Goal: Transaction & Acquisition: Purchase product/service

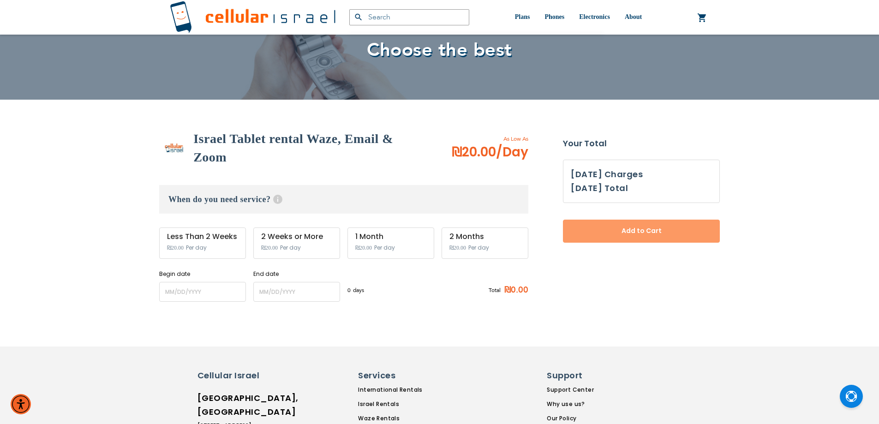
scroll to position [33, 0]
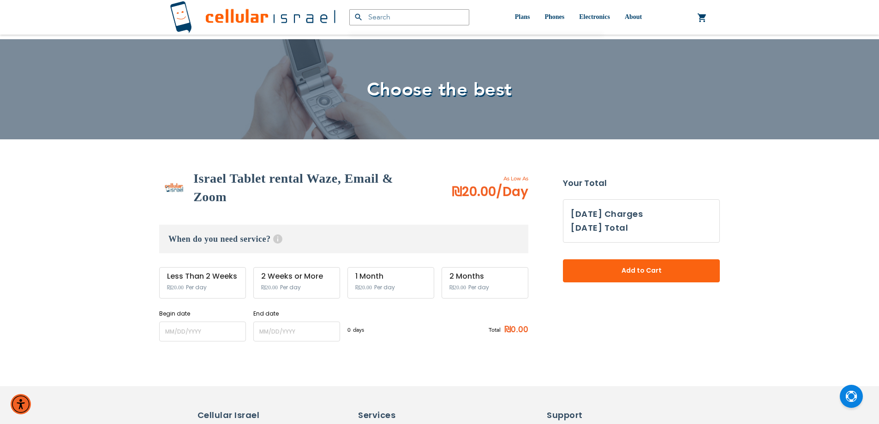
type input "ev4m"
click at [228, 240] on h3 "When do you need service? Help Service starts at 12 AM of the start date and en…" at bounding box center [343, 239] width 369 height 29
drag, startPoint x: 228, startPoint y: 240, endPoint x: 402, endPoint y: 203, distance: 178.4
click at [233, 240] on h3 "When do you need service? Help Service starts at 12 AM of the start date and en…" at bounding box center [343, 239] width 369 height 29
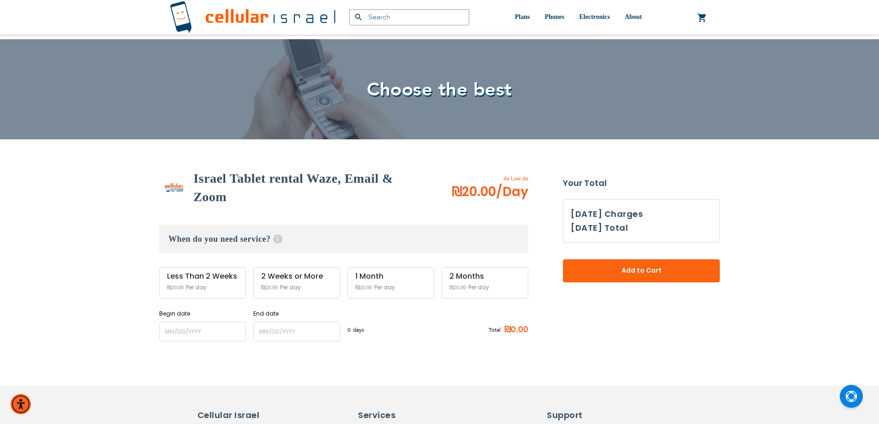
click at [403, 203] on h2 "Israel Tablet rental Waze, Email & Zoom" at bounding box center [310, 187] width 234 height 37
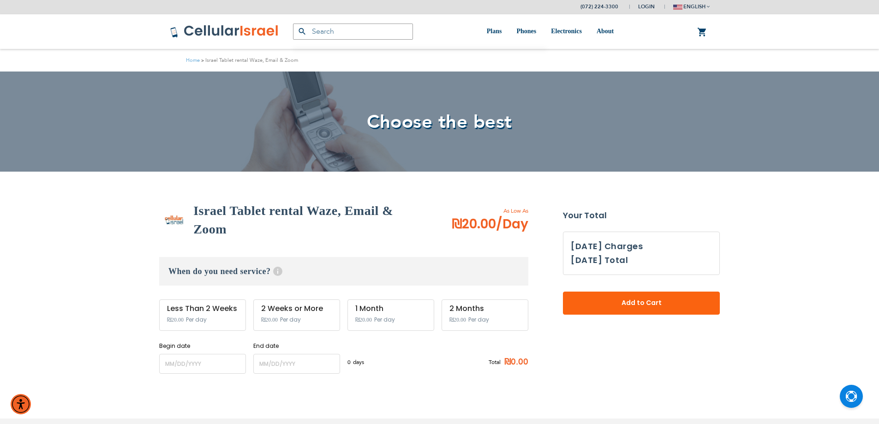
scroll to position [0, 0]
click at [213, 214] on h2 "Israel Tablet rental Waze, Email & Zoom" at bounding box center [310, 220] width 234 height 37
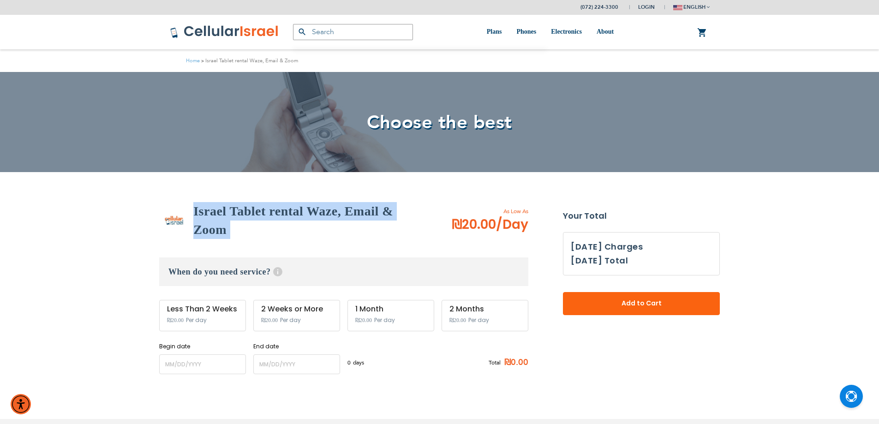
drag, startPoint x: 213, startPoint y: 214, endPoint x: 213, endPoint y: 221, distance: 7.4
click at [213, 221] on h2 "Israel Tablet rental Waze, Email & Zoom" at bounding box center [310, 220] width 234 height 37
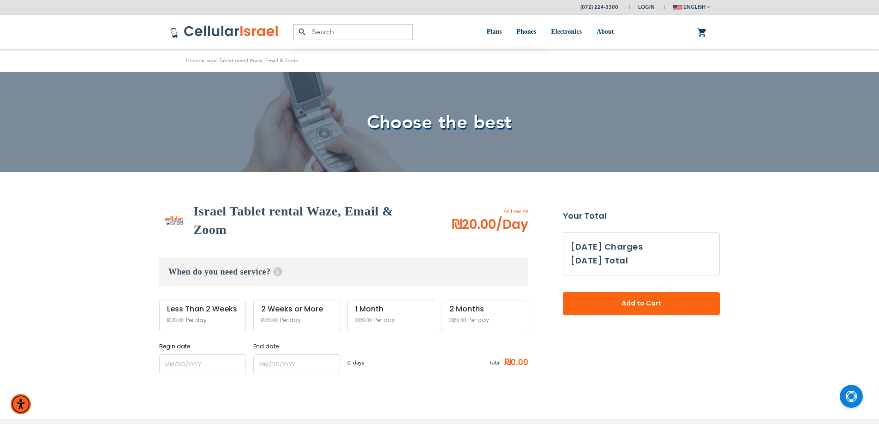
click at [140, 199] on div "(072) 224-3300 Login Create Account Login english עברית" at bounding box center [439, 317] width 879 height 634
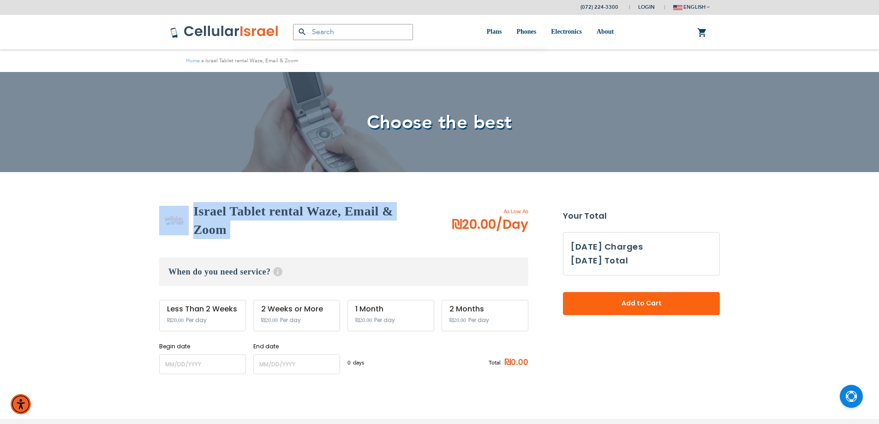
drag, startPoint x: 140, startPoint y: 199, endPoint x: 289, endPoint y: 221, distance: 150.3
click at [289, 221] on div "(072) 224-3300 Login Create Account Login english עברית" at bounding box center [439, 317] width 879 height 634
click at [274, 217] on h2 "Israel Tablet rental Waze, Email & Zoom" at bounding box center [310, 220] width 234 height 37
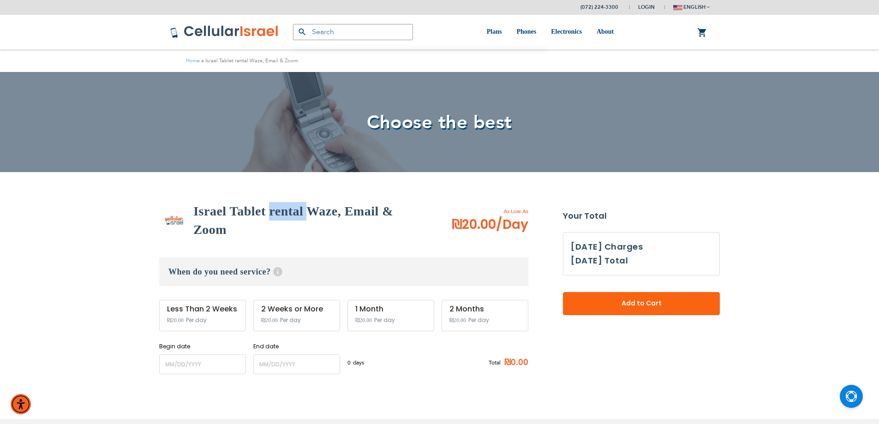
click at [274, 217] on h2 "Israel Tablet rental Waze, Email & Zoom" at bounding box center [310, 220] width 234 height 37
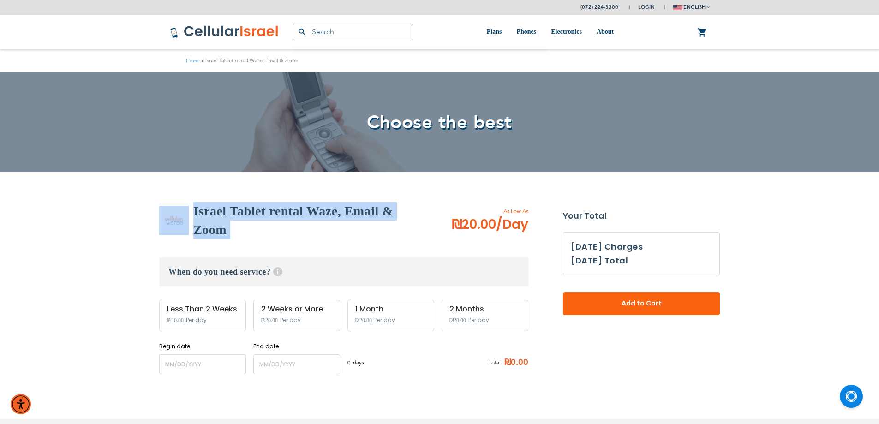
drag, startPoint x: 274, startPoint y: 217, endPoint x: 157, endPoint y: 199, distance: 119.2
click at [157, 199] on div "(072) 224-3300 Login Create Account Login english עברית" at bounding box center [439, 317] width 879 height 634
click at [224, 210] on h2 "Israel Tablet rental Waze, Email & Zoom" at bounding box center [310, 220] width 234 height 37
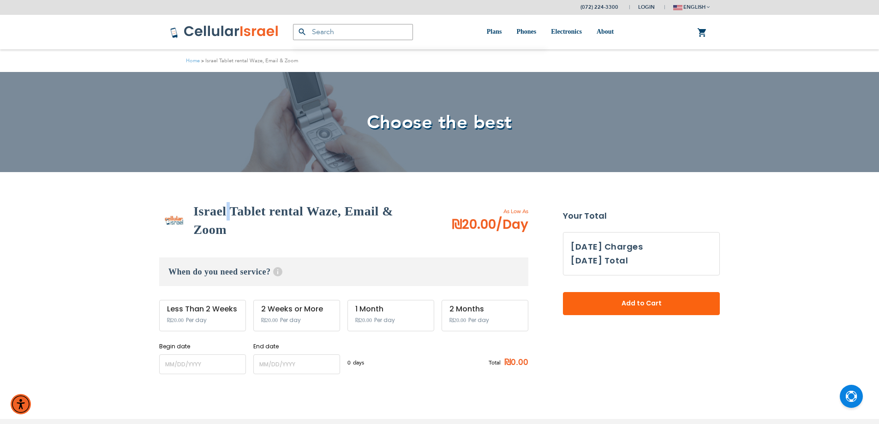
click at [224, 210] on h2 "Israel Tablet rental Waze, Email & Zoom" at bounding box center [310, 220] width 234 height 37
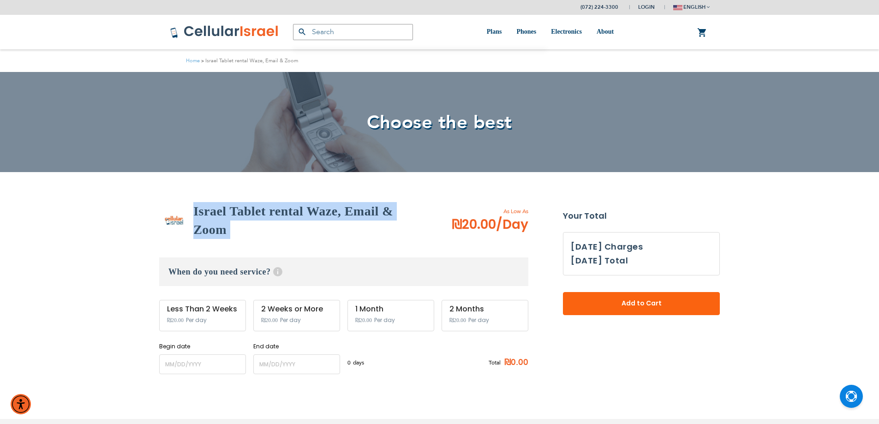
drag, startPoint x: 224, startPoint y: 210, endPoint x: 224, endPoint y: 219, distance: 9.2
click at [224, 219] on h2 "Israel Tablet rental Waze, Email & Zoom" at bounding box center [310, 220] width 234 height 37
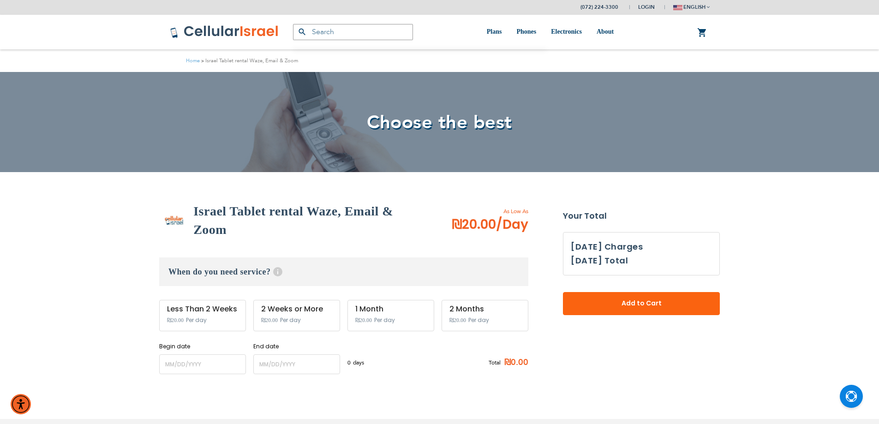
click at [138, 182] on div "(072) 224-3300 Login Create Account Login english עברית" at bounding box center [439, 317] width 879 height 634
drag, startPoint x: 138, startPoint y: 182, endPoint x: 225, endPoint y: 216, distance: 93.5
click at [221, 219] on div "(072) 224-3300 Login Create Account Login english עברית" at bounding box center [439, 317] width 879 height 634
click at [230, 212] on h2 "Israel Tablet rental Waze, Email & Zoom" at bounding box center [310, 220] width 234 height 37
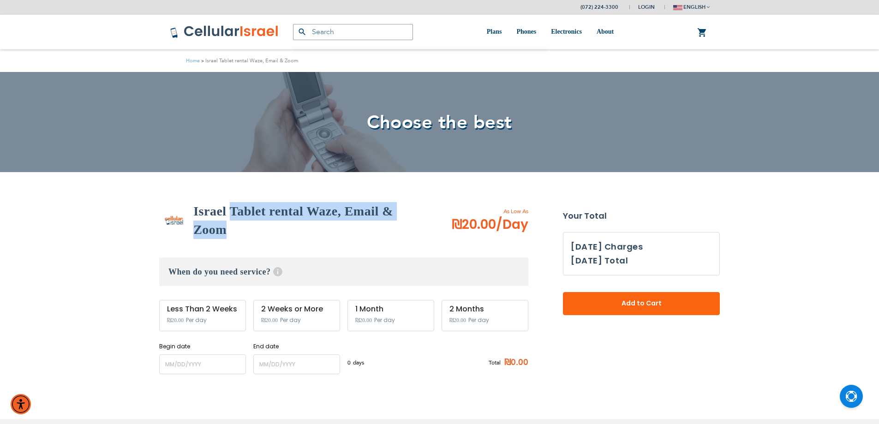
drag, startPoint x: 230, startPoint y: 212, endPoint x: 188, endPoint y: 233, distance: 46.3
click at [199, 236] on h2 "Israel Tablet rental Waze, Email & Zoom" at bounding box center [310, 220] width 234 height 37
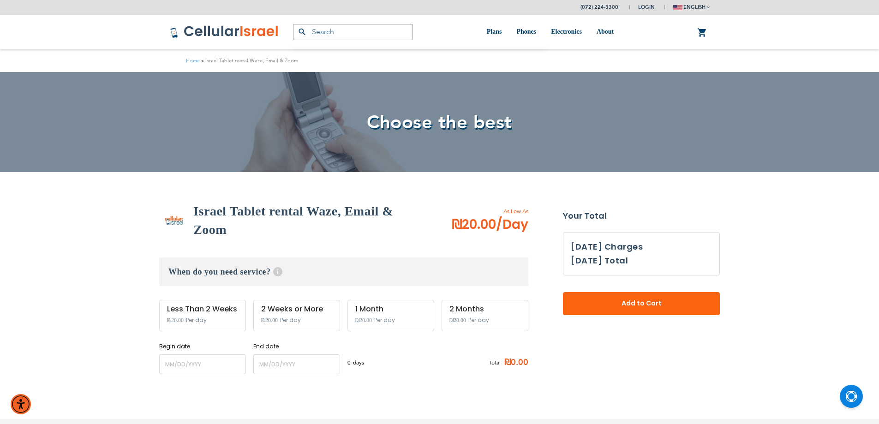
click at [142, 205] on div "(072) 224-3300 Login Create Account Login english עברית" at bounding box center [439, 317] width 879 height 634
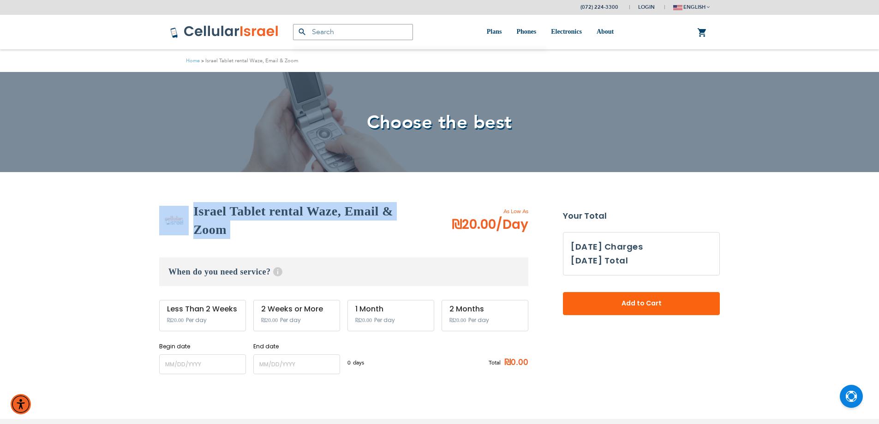
drag, startPoint x: 142, startPoint y: 205, endPoint x: 249, endPoint y: 232, distance: 110.6
click at [249, 232] on div "(072) 224-3300 Login Create Account Login english עברית" at bounding box center [439, 317] width 879 height 634
click at [223, 221] on h2 "Israel Tablet rental Waze, Email & Zoom" at bounding box center [310, 220] width 234 height 37
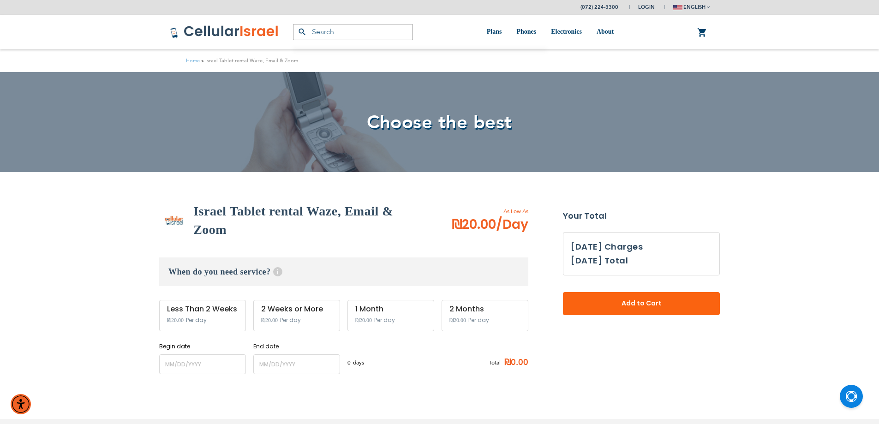
click at [223, 221] on h2 "Israel Tablet rental Waze, Email & Zoom" at bounding box center [310, 220] width 234 height 37
drag, startPoint x: 148, startPoint y: 194, endPoint x: 270, endPoint y: 238, distance: 129.5
click at [272, 240] on div "(072) 224-3300 Login Create Account Login english עברית" at bounding box center [439, 317] width 879 height 634
click at [184, 205] on div "Israel Tablet rental Waze, Email & Zoom" at bounding box center [293, 220] width 268 height 37
drag, startPoint x: 132, startPoint y: 203, endPoint x: 272, endPoint y: 243, distance: 146.1
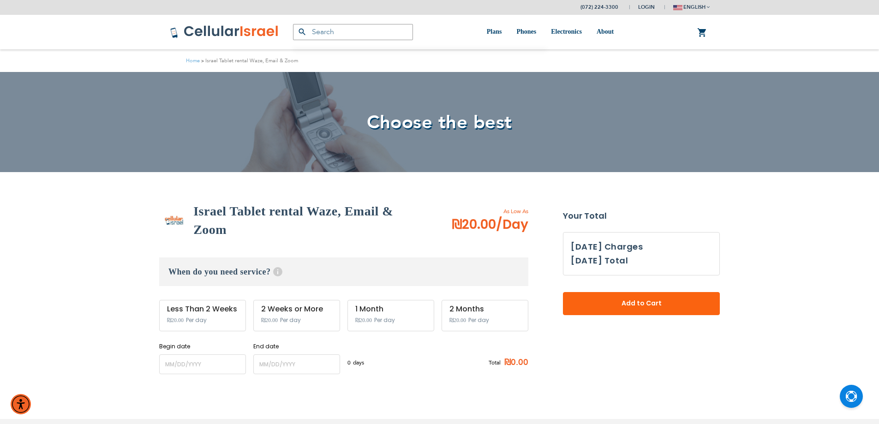
click at [277, 242] on div "(072) 224-3300 Login Create Account Login english עברית" at bounding box center [439, 317] width 879 height 634
click at [264, 197] on div "(072) 224-3300 Login Create Account Login english עברית" at bounding box center [439, 317] width 879 height 634
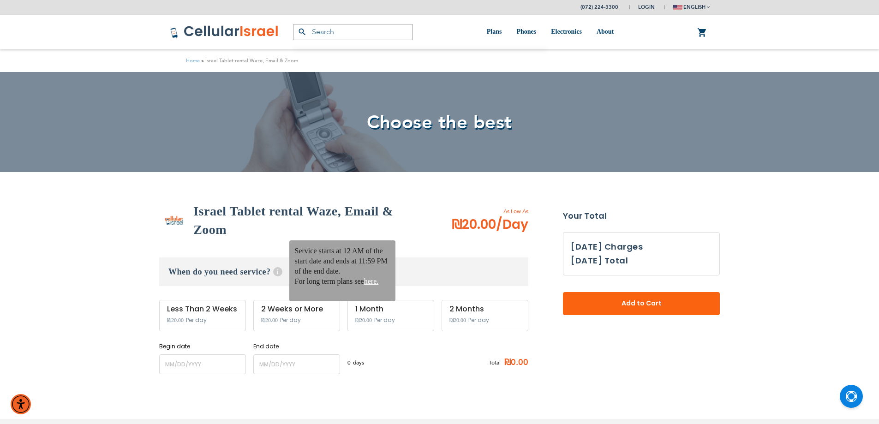
click at [319, 258] on p "Service starts at 12 AM of the start date and ends at 11:59 PM of the end date." at bounding box center [342, 261] width 95 height 30
drag, startPoint x: 320, startPoint y: 258, endPoint x: 325, endPoint y: 256, distance: 5.3
click at [325, 256] on p "Service starts at 12 AM of the start date and ends at 11:59 PM of the end date." at bounding box center [342, 261] width 95 height 30
click at [309, 252] on p "Service starts at 12 AM of the start date and ends at 11:59 PM of the end date." at bounding box center [342, 261] width 95 height 30
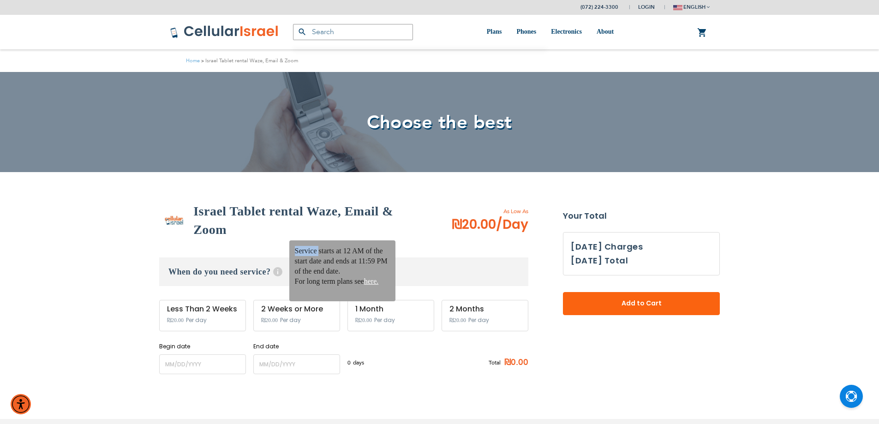
click at [309, 252] on p "Service starts at 12 AM of the start date and ends at 11:59 PM of the end date." at bounding box center [342, 261] width 95 height 30
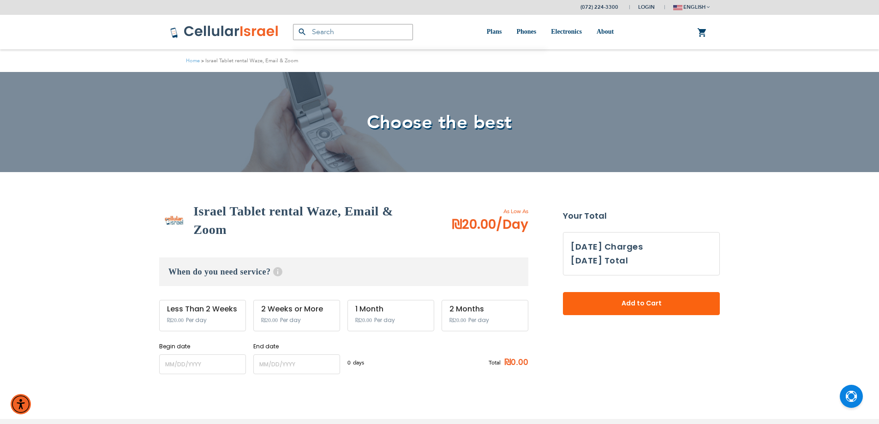
drag, startPoint x: 309, startPoint y: 252, endPoint x: 270, endPoint y: 279, distance: 47.8
click at [0, 0] on p "Service starts at 12 AM of the start date and ends at 11:59 PM of the end date." at bounding box center [0, 0] width 0 height 0
click at [79, 246] on div "(072) 224-3300 Login Create Account Login english עברית" at bounding box center [439, 317] width 879 height 634
click at [125, 185] on div "(072) 224-3300 Login Create Account Login english עברית" at bounding box center [439, 317] width 879 height 634
click at [177, 313] on div "Less Than 2 Weeks ₪20.00 Per day" at bounding box center [202, 315] width 87 height 31
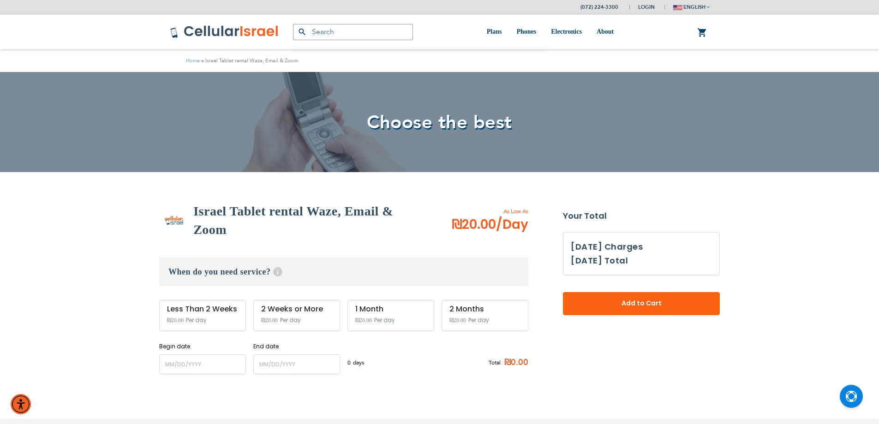
click at [203, 312] on div "Less Than 2 Weeks" at bounding box center [202, 309] width 71 height 8
drag, startPoint x: 203, startPoint y: 312, endPoint x: 210, endPoint y: 321, distance: 11.2
click at [210, 321] on div "Less Than 2 Weeks ₪20.00 Per day" at bounding box center [202, 315] width 87 height 31
click at [201, 312] on div "Less Than 2 Weeks" at bounding box center [202, 309] width 71 height 8
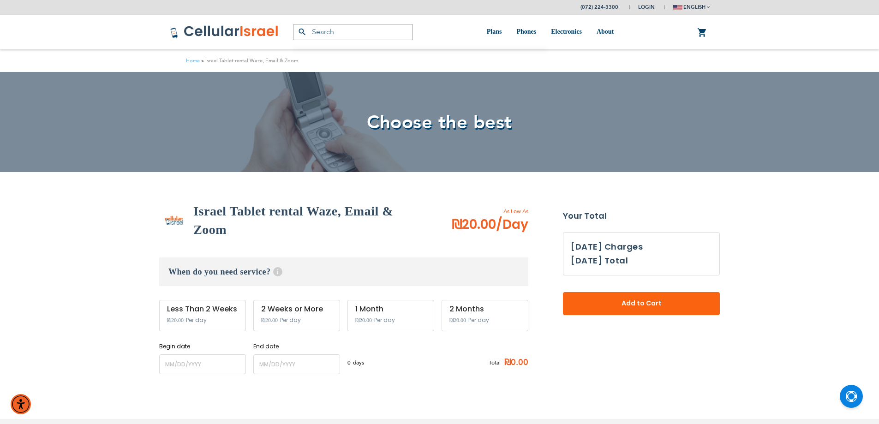
click at [201, 312] on div "Less Than 2 Weeks" at bounding box center [202, 309] width 71 height 8
drag, startPoint x: 201, startPoint y: 312, endPoint x: 203, endPoint y: 323, distance: 11.7
click at [203, 323] on div "Less Than 2 Weeks ₪20.00 Per day" at bounding box center [202, 315] width 87 height 31
click at [203, 323] on span "Per day" at bounding box center [196, 320] width 21 height 8
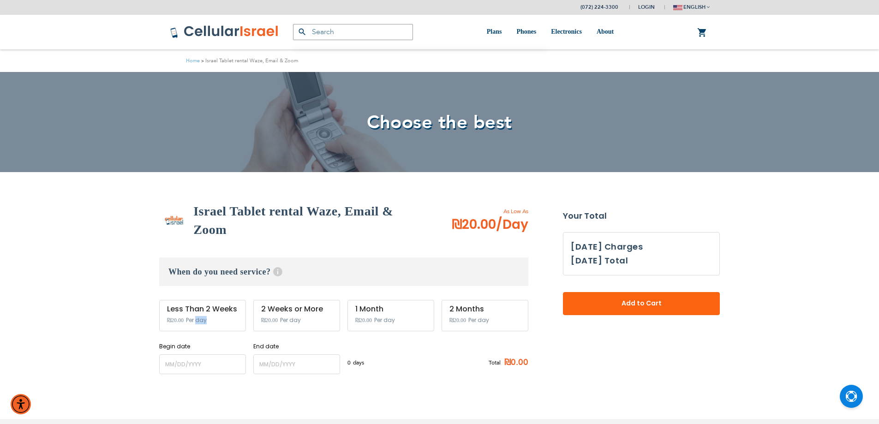
drag, startPoint x: 203, startPoint y: 323, endPoint x: 194, endPoint y: 311, distance: 14.9
click at [194, 311] on div "Less Than 2 Weeks ₪20.00 Per day" at bounding box center [202, 315] width 87 height 31
click at [171, 308] on div "Less Than 2 Weeks" at bounding box center [202, 309] width 71 height 8
drag, startPoint x: 171, startPoint y: 308, endPoint x: 172, endPoint y: 323, distance: 14.4
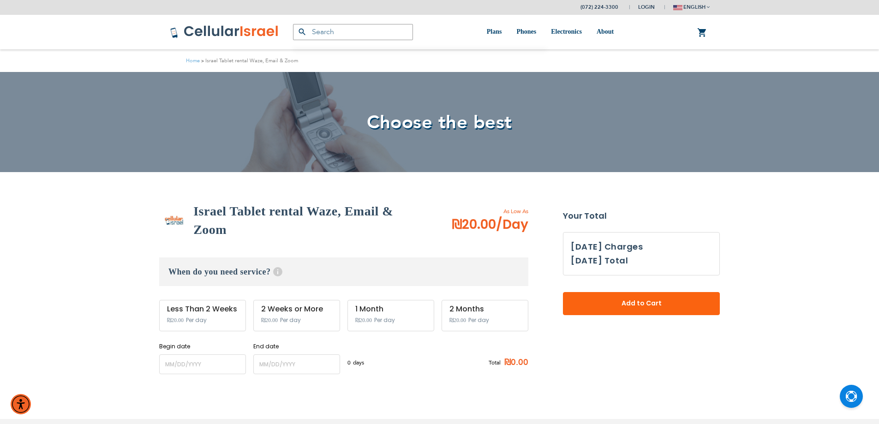
click at [172, 323] on div "Less Than 2 Weeks ₪20.00 Per day" at bounding box center [202, 315] width 87 height 31
click at [205, 310] on div "Less Than 2 Weeks" at bounding box center [202, 309] width 71 height 8
click at [204, 311] on div "Less Than 2 Weeks" at bounding box center [202, 309] width 71 height 8
drag, startPoint x: 204, startPoint y: 311, endPoint x: 217, endPoint y: 321, distance: 16.1
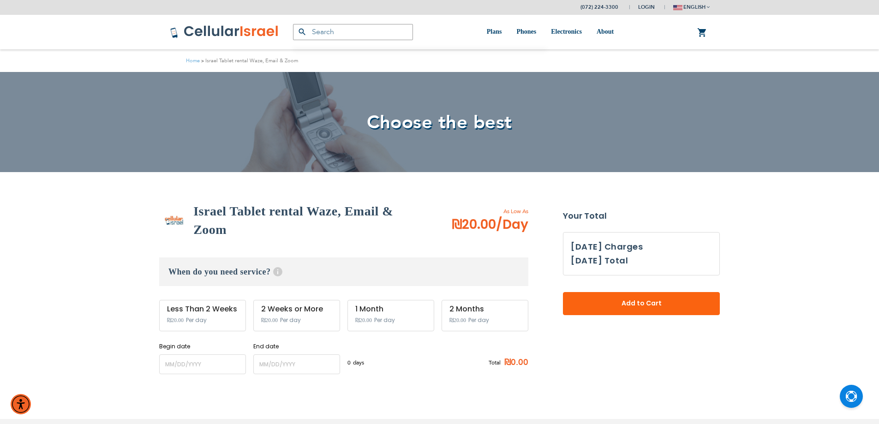
click at [217, 321] on div "Less Than 2 Weeks ₪20.00 Per day" at bounding box center [202, 315] width 87 height 31
click at [185, 310] on div "Less Than 2 Weeks" at bounding box center [202, 309] width 71 height 8
drag, startPoint x: 185, startPoint y: 310, endPoint x: 187, endPoint y: 319, distance: 8.6
click at [187, 319] on div "Less Than 2 Weeks ₪20.00 Per day" at bounding box center [202, 315] width 87 height 31
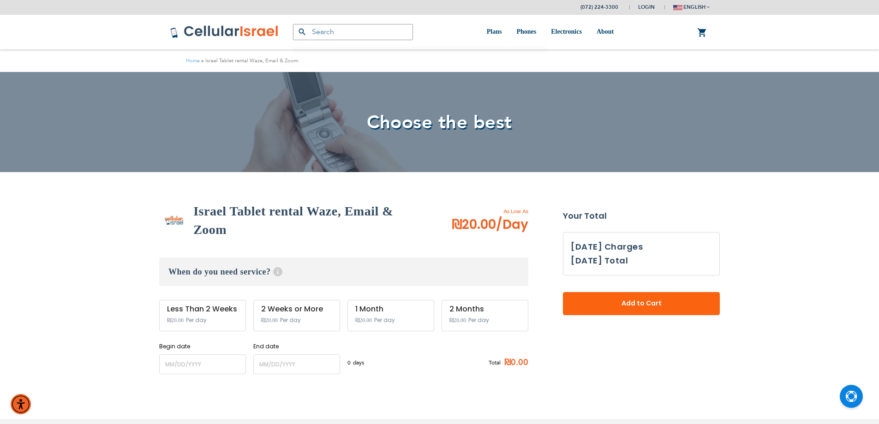
click at [183, 311] on div "Less Than 2 Weeks" at bounding box center [202, 309] width 71 height 8
drag, startPoint x: 183, startPoint y: 311, endPoint x: 186, endPoint y: 327, distance: 16.4
click at [186, 327] on div "Less Than 2 Weeks ₪20.00 Per day" at bounding box center [202, 315] width 87 height 31
click at [178, 314] on div "Less Than 2 Weeks ₪20.00 Per day" at bounding box center [202, 315] width 87 height 31
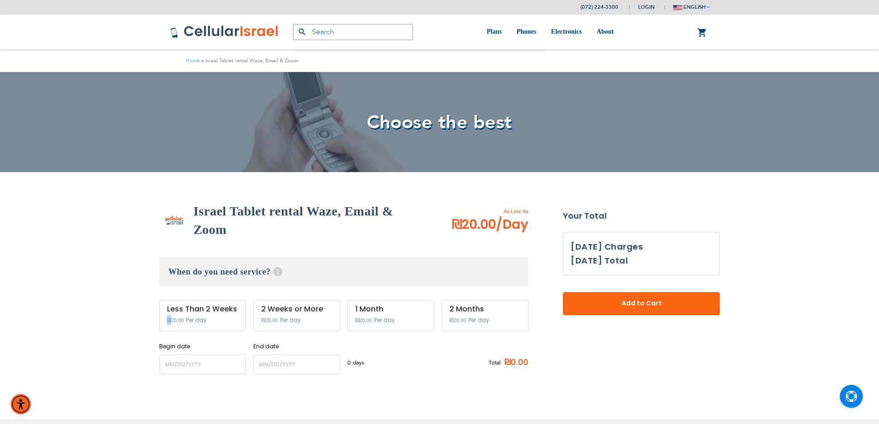
click at [178, 314] on div "Less Than 2 Weeks ₪20.00 Per day" at bounding box center [202, 315] width 87 height 31
drag, startPoint x: 178, startPoint y: 314, endPoint x: 179, endPoint y: 324, distance: 10.3
click at [179, 324] on div "Less Than 2 Weeks ₪20.00 Per day" at bounding box center [202, 315] width 87 height 31
click at [190, 323] on span "Per day" at bounding box center [196, 320] width 21 height 8
click at [191, 324] on span "Per day" at bounding box center [196, 320] width 21 height 8
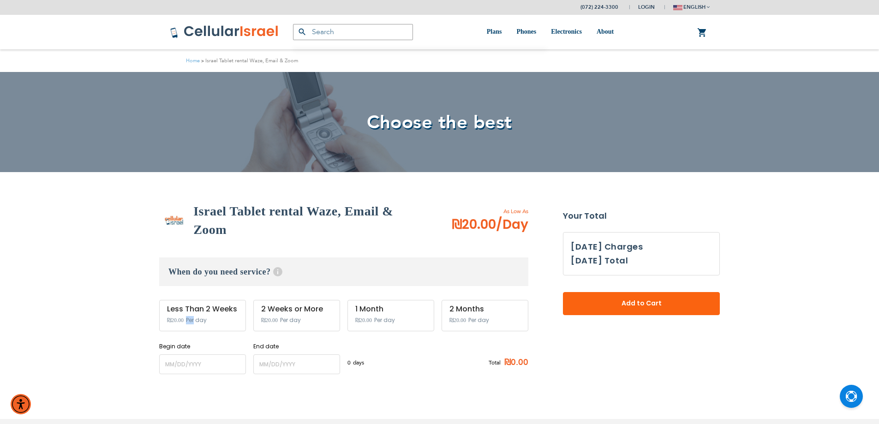
drag, startPoint x: 191, startPoint y: 324, endPoint x: 172, endPoint y: 311, distance: 22.3
click at [172, 311] on div "Less Than 2 Weeks ₪20.00 Per day" at bounding box center [202, 315] width 87 height 31
click at [172, 311] on div "Less Than 2 Weeks" at bounding box center [202, 309] width 71 height 8
drag, startPoint x: 172, startPoint y: 311, endPoint x: 223, endPoint y: 311, distance: 50.3
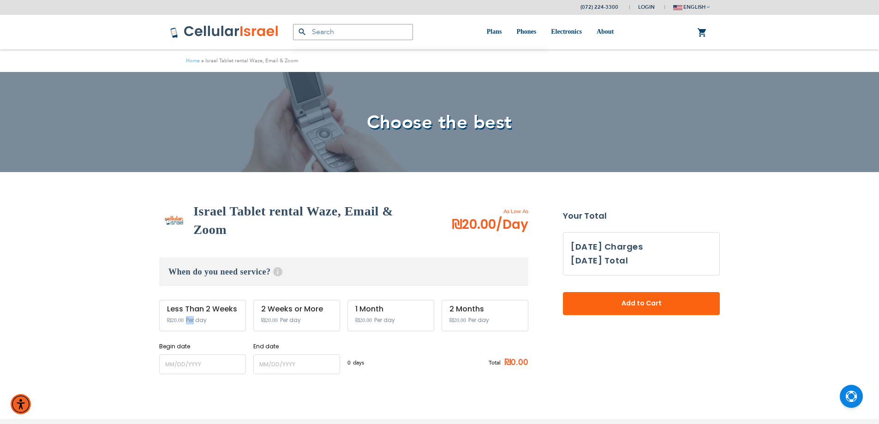
click at [223, 313] on div "Less Than 2 Weeks" at bounding box center [202, 309] width 71 height 8
click at [215, 308] on div "Less Than 2 Weeks" at bounding box center [202, 309] width 71 height 8
drag, startPoint x: 215, startPoint y: 308, endPoint x: 217, endPoint y: 319, distance: 10.7
click at [217, 319] on div "Less Than 2 Weeks ₪20.00 Per day" at bounding box center [202, 315] width 87 height 31
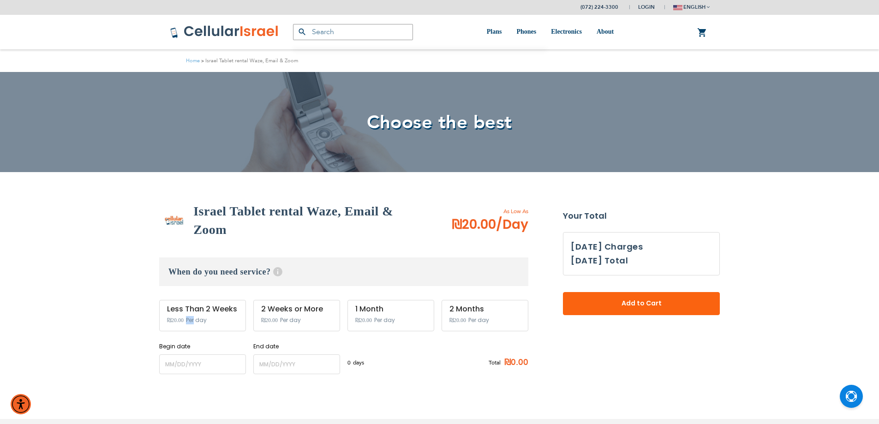
click at [201, 315] on div "Less Than 2 Weeks ₪20.00 Per day" at bounding box center [202, 315] width 87 height 31
click at [197, 317] on span "Per day" at bounding box center [196, 320] width 21 height 8
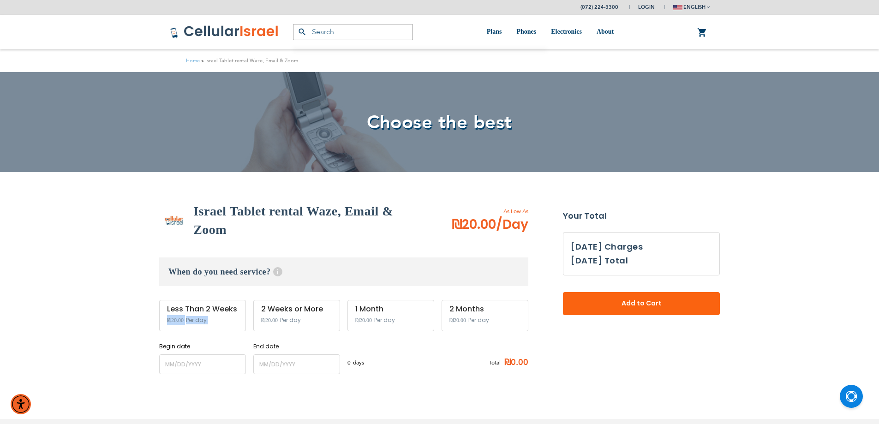
drag, startPoint x: 197, startPoint y: 317, endPoint x: 179, endPoint y: 320, distance: 17.9
click at [179, 320] on div "Less Than 2 Weeks ₪20.00 Per day" at bounding box center [202, 315] width 87 height 31
click at [200, 303] on div "Less Than 2 Weeks ₪20.00 Per day" at bounding box center [202, 315] width 87 height 31
click at [193, 307] on div "Less Than 2 Weeks" at bounding box center [202, 309] width 71 height 8
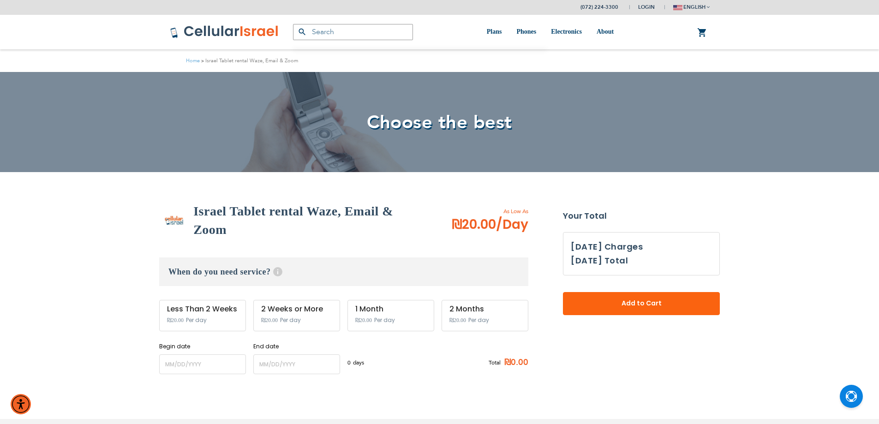
click at [193, 307] on div "Less Than 2 Weeks" at bounding box center [202, 309] width 71 height 8
